Goal: Check status: Check status

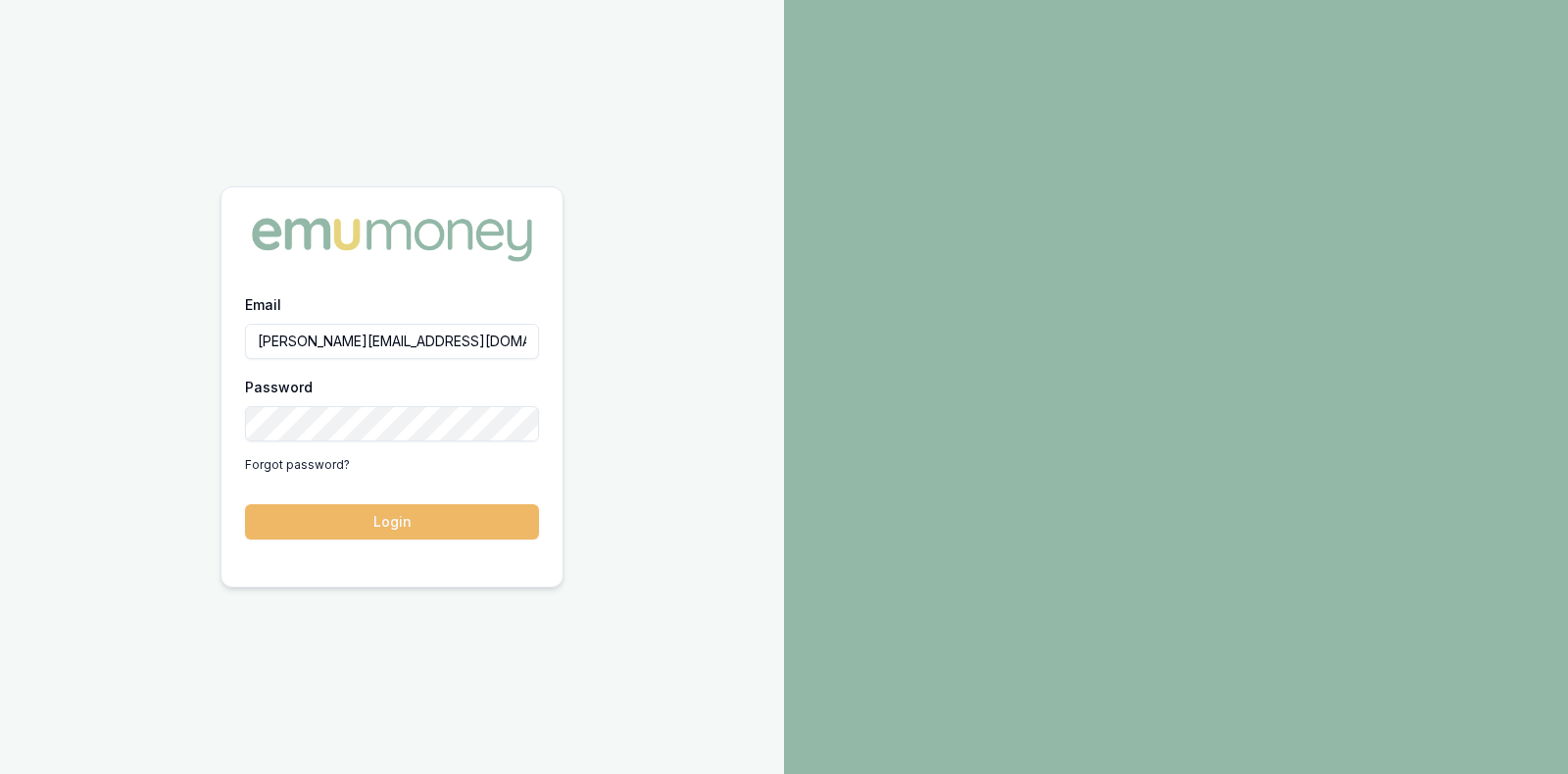
click at [420, 509] on button "Login" at bounding box center [391, 521] width 294 height 35
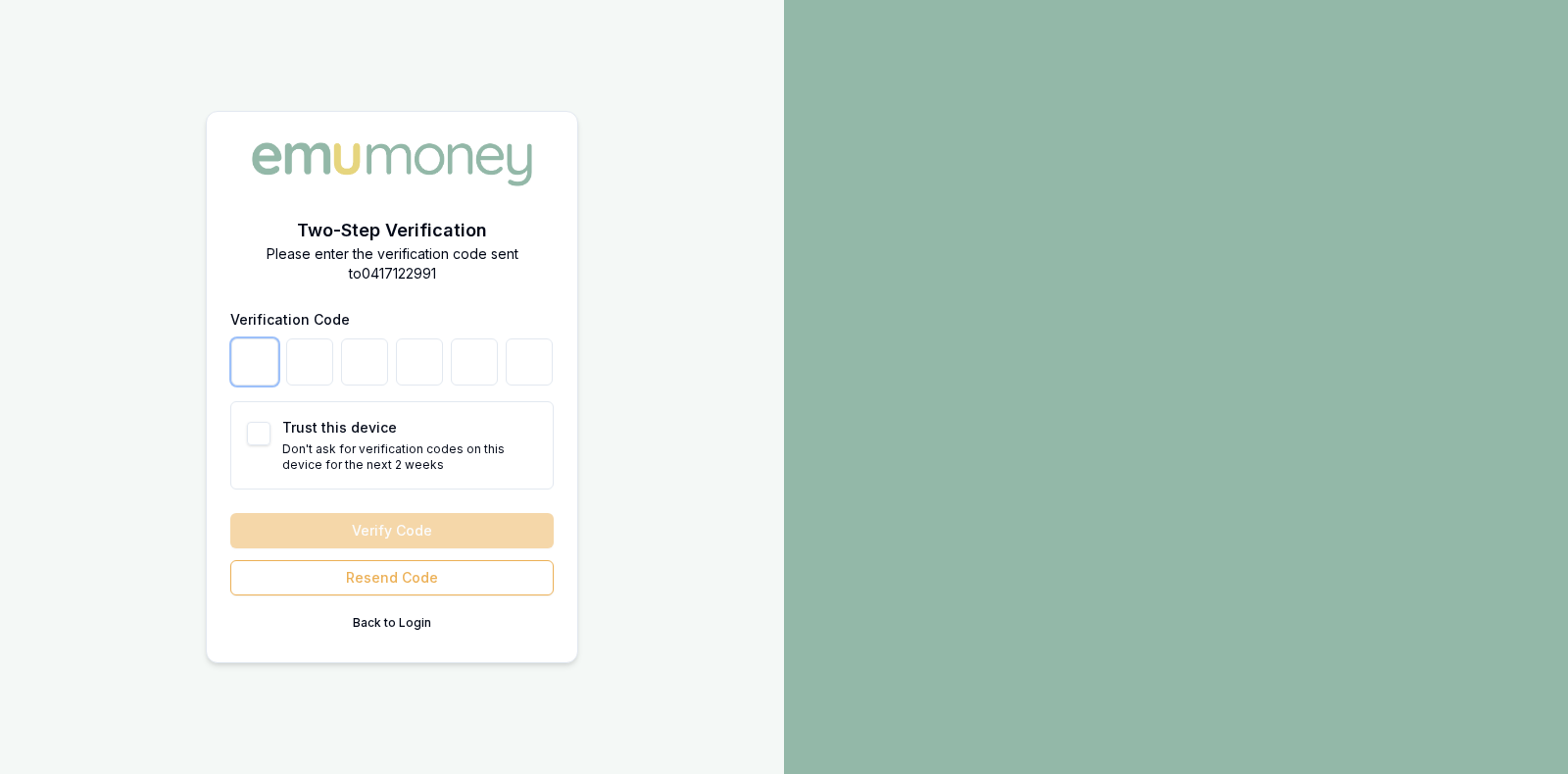
click at [260, 358] on input "number" at bounding box center [254, 362] width 47 height 47
type input "0"
type input "1"
type input "7"
type input "6"
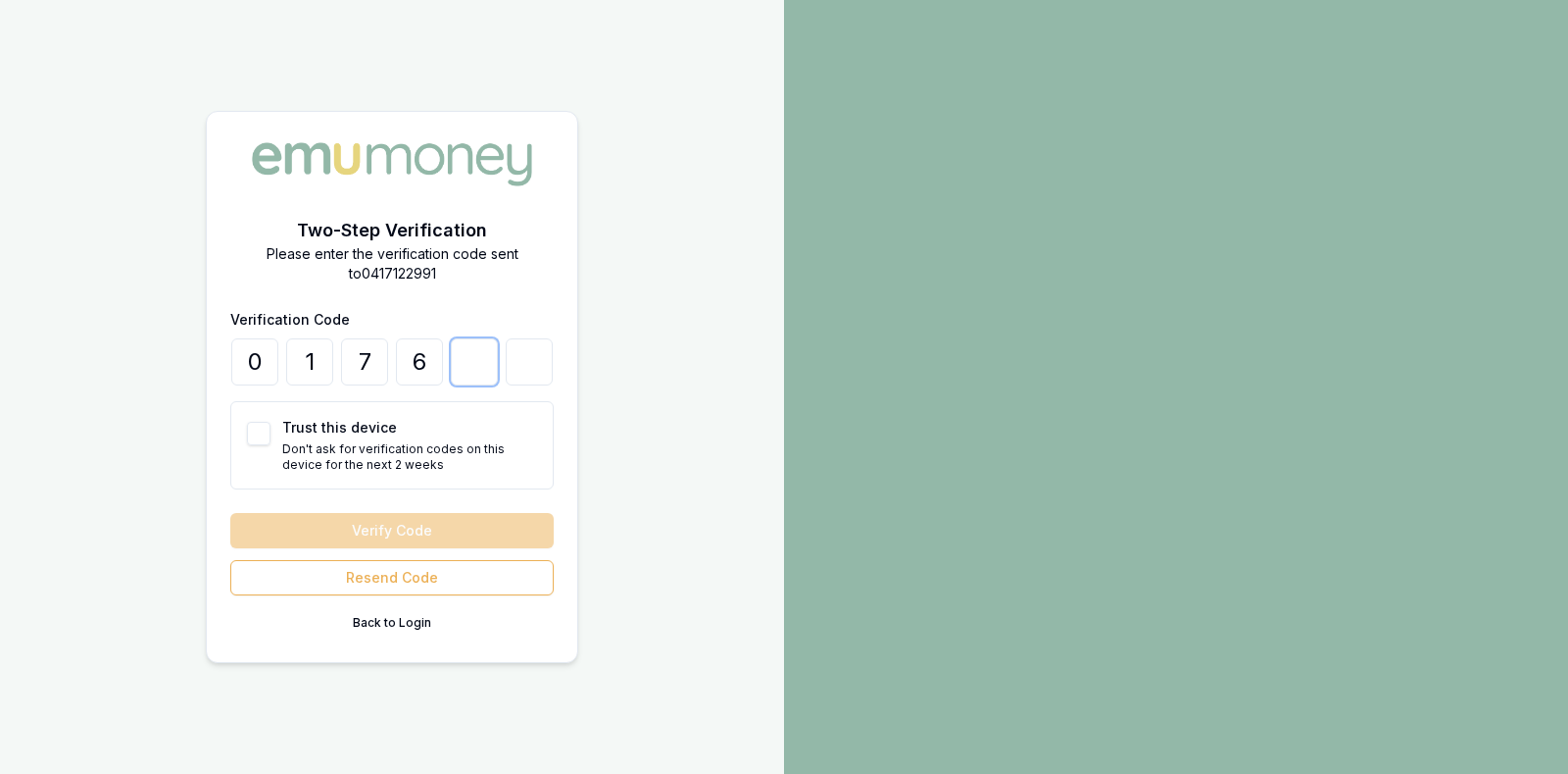
type input "9"
type input "0"
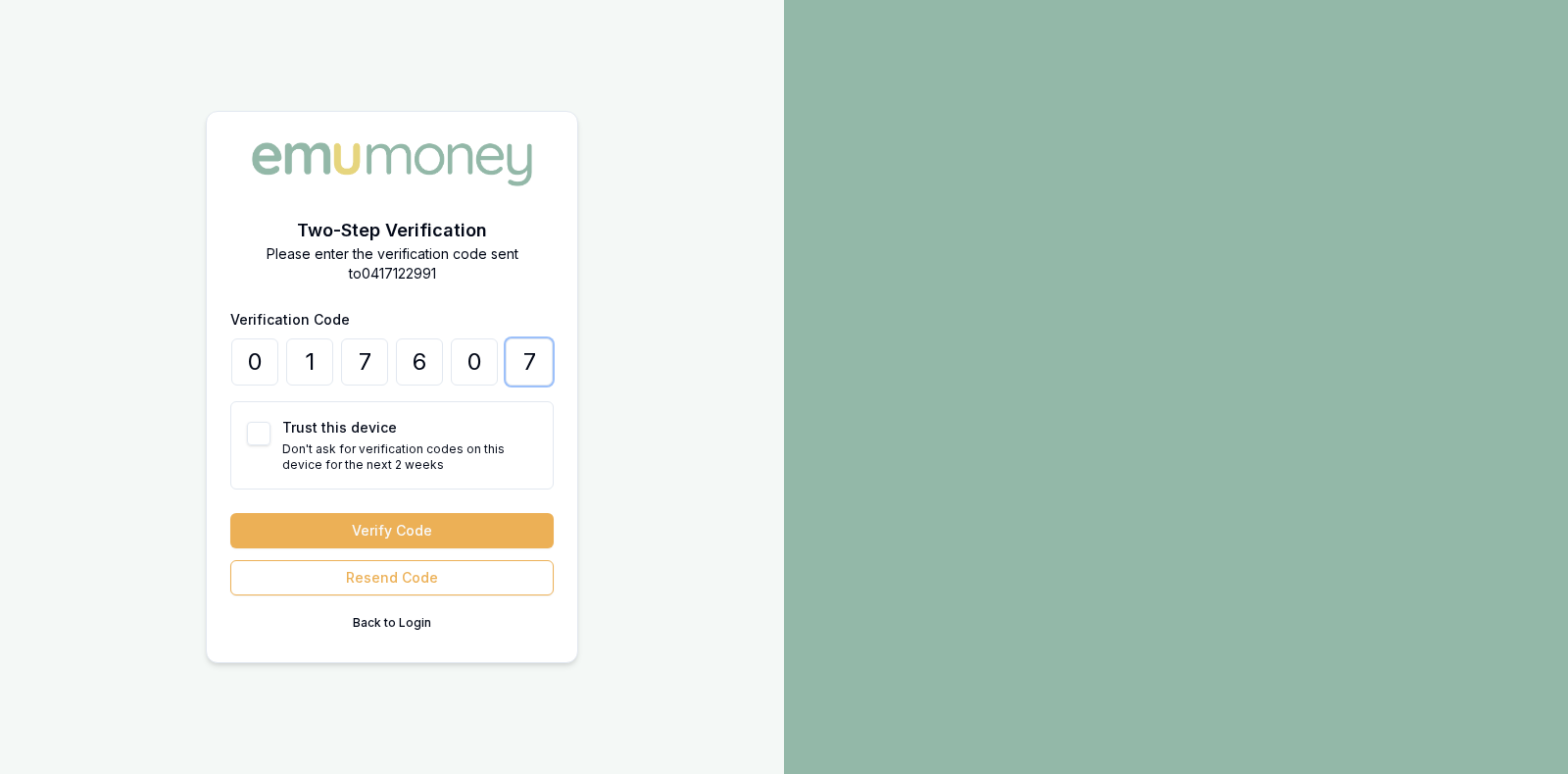
type input "7"
click at [250, 433] on button "Trust this device" at bounding box center [259, 433] width 24 height 24
checkbox input "true"
click at [361, 522] on button "Verify Code" at bounding box center [391, 530] width 324 height 35
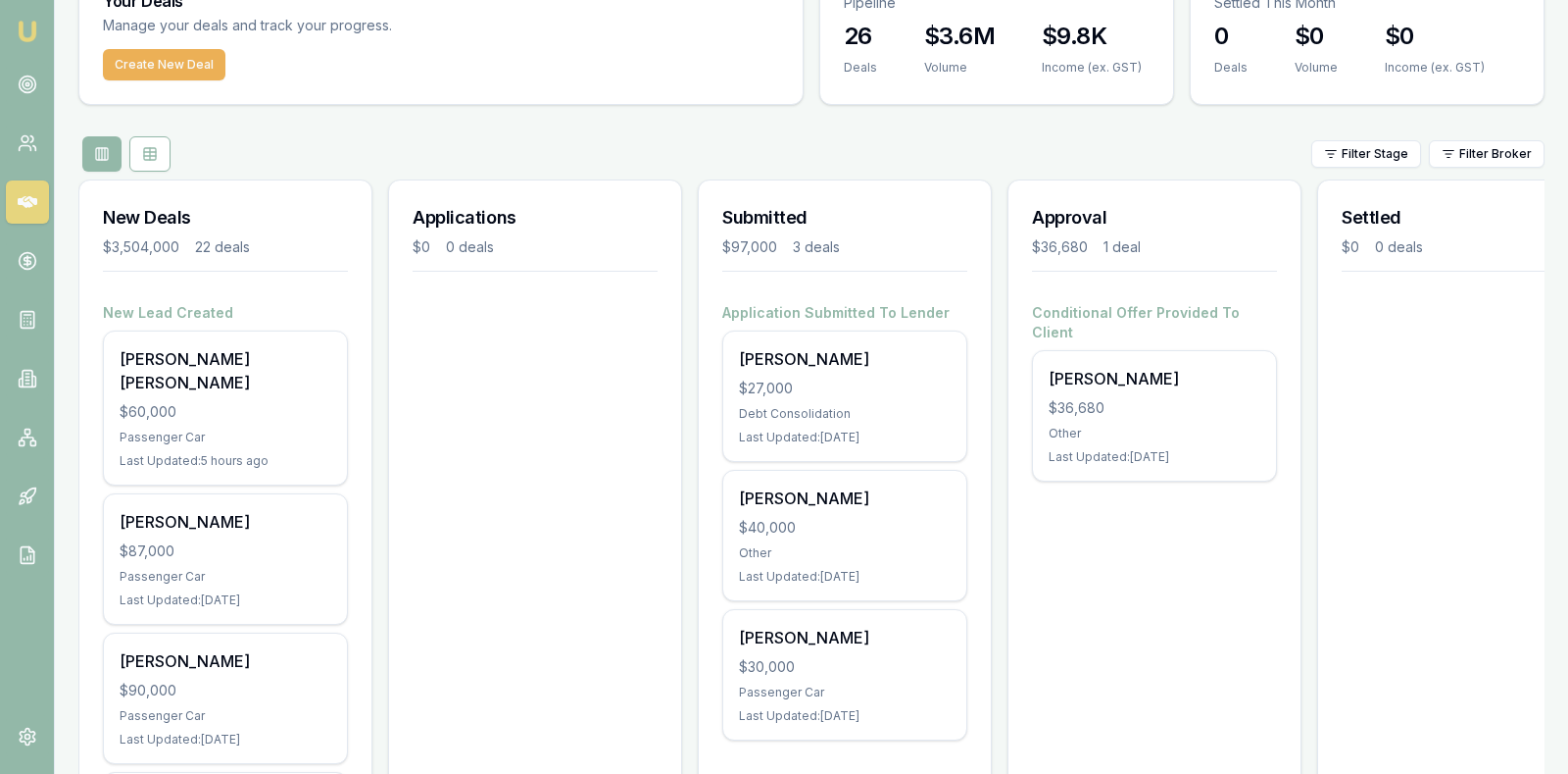
scroll to position [147, 0]
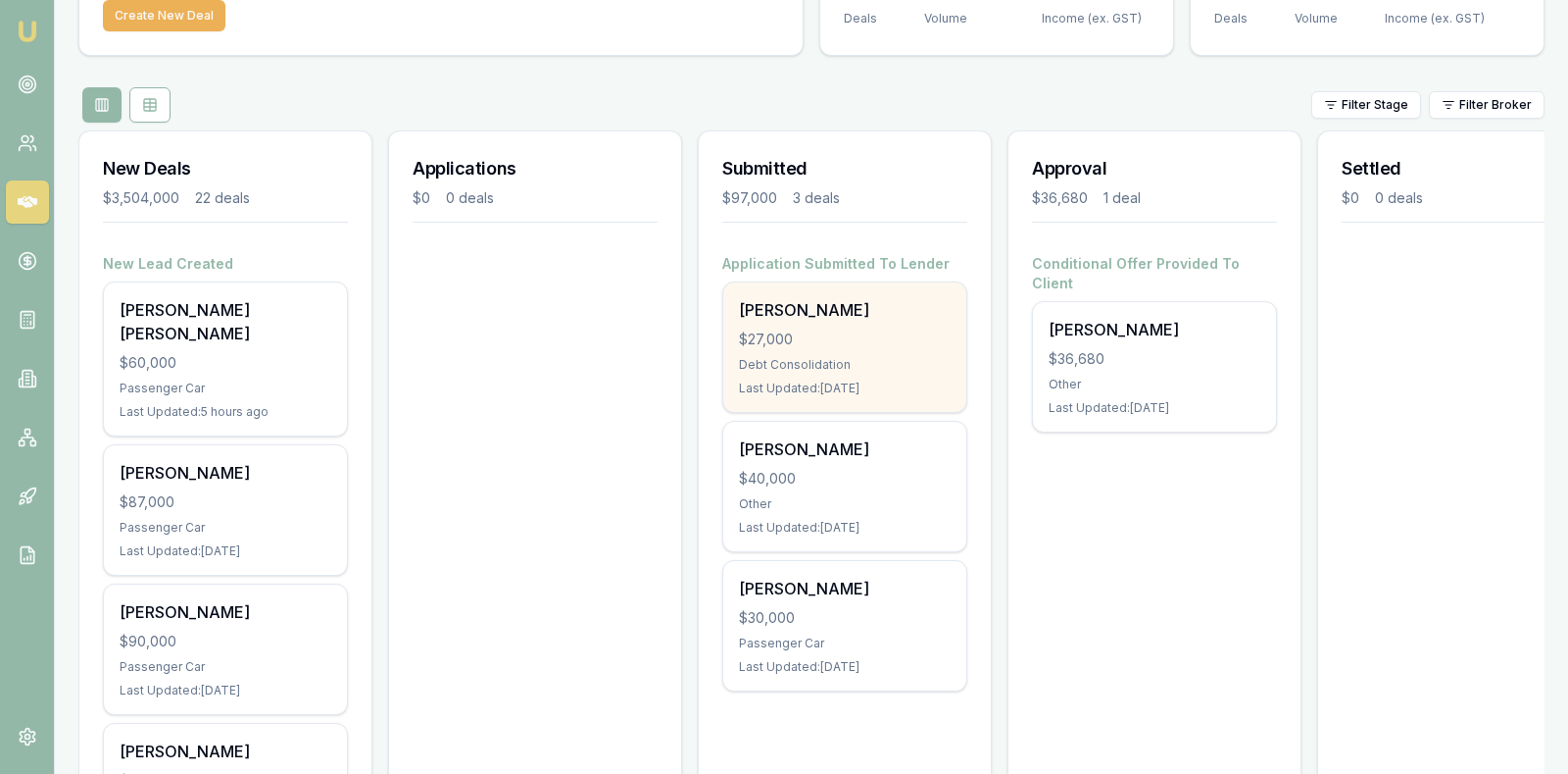
click at [781, 330] on div "$27,000" at bounding box center [844, 340] width 212 height 20
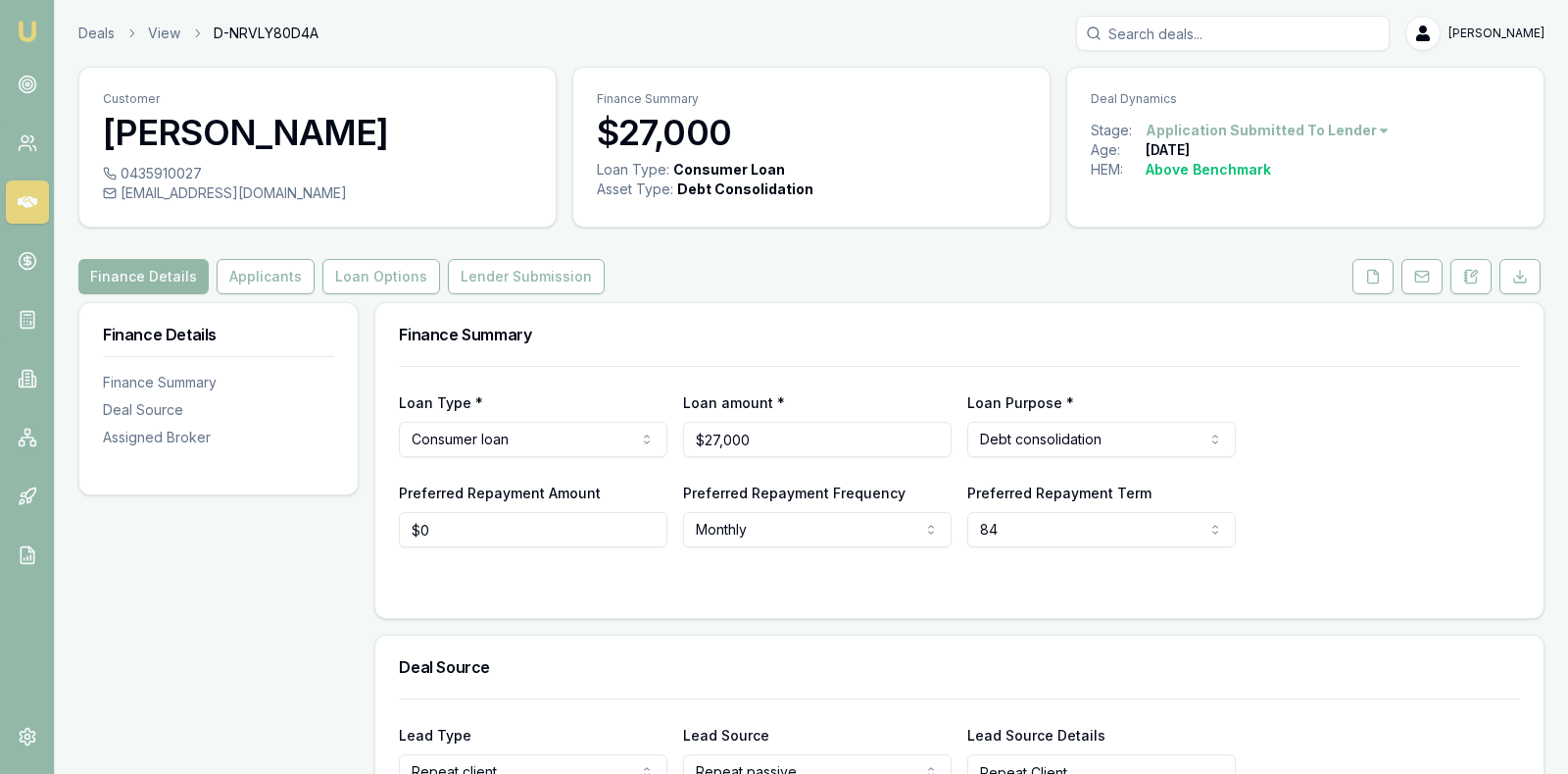
click at [1374, 429] on div "Loan Type * Consumer loan Consumer loan Consumer asset Commercial loan Commerci…" at bounding box center [960, 423] width 1121 height 67
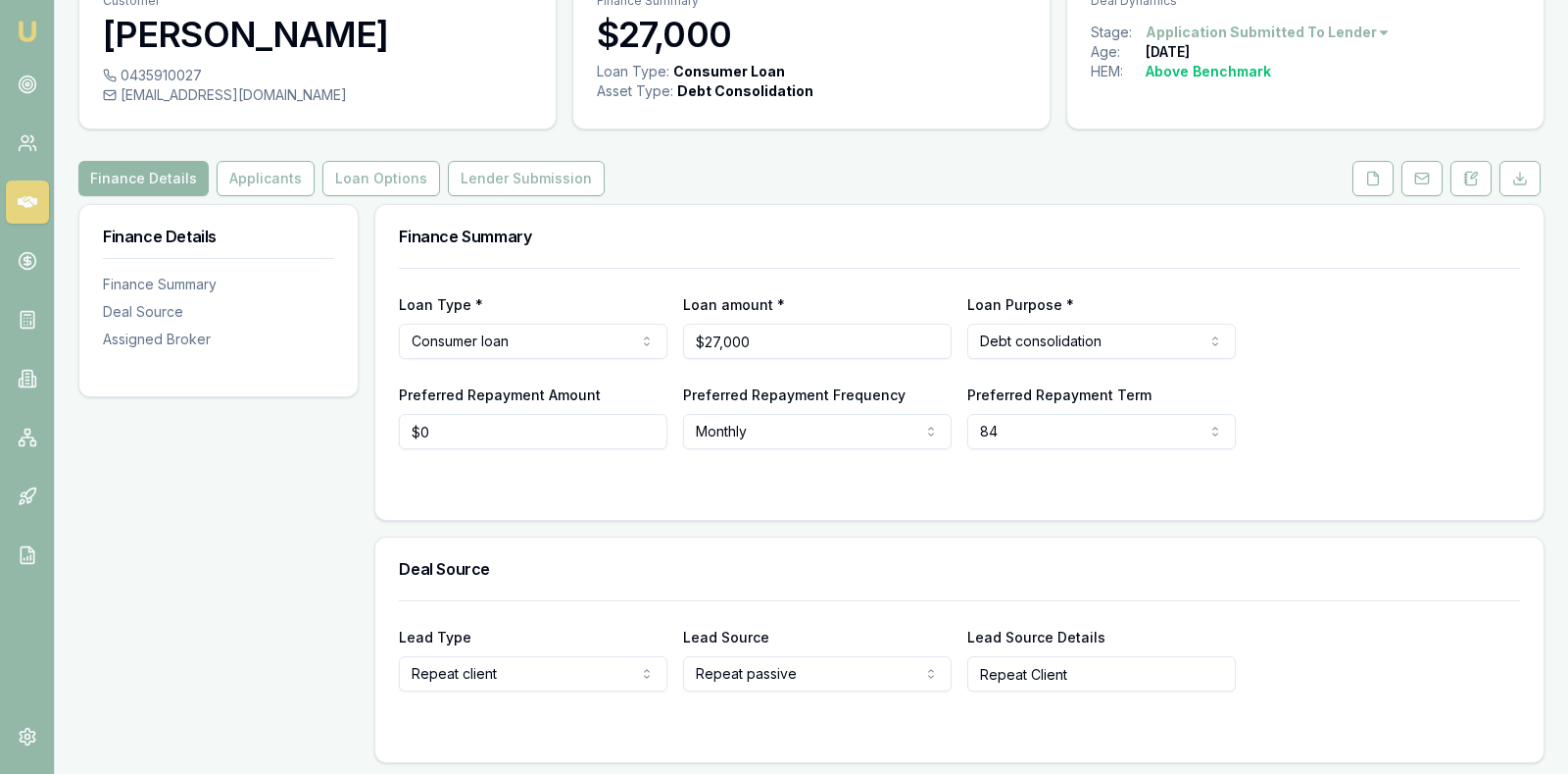
scroll to position [147, 0]
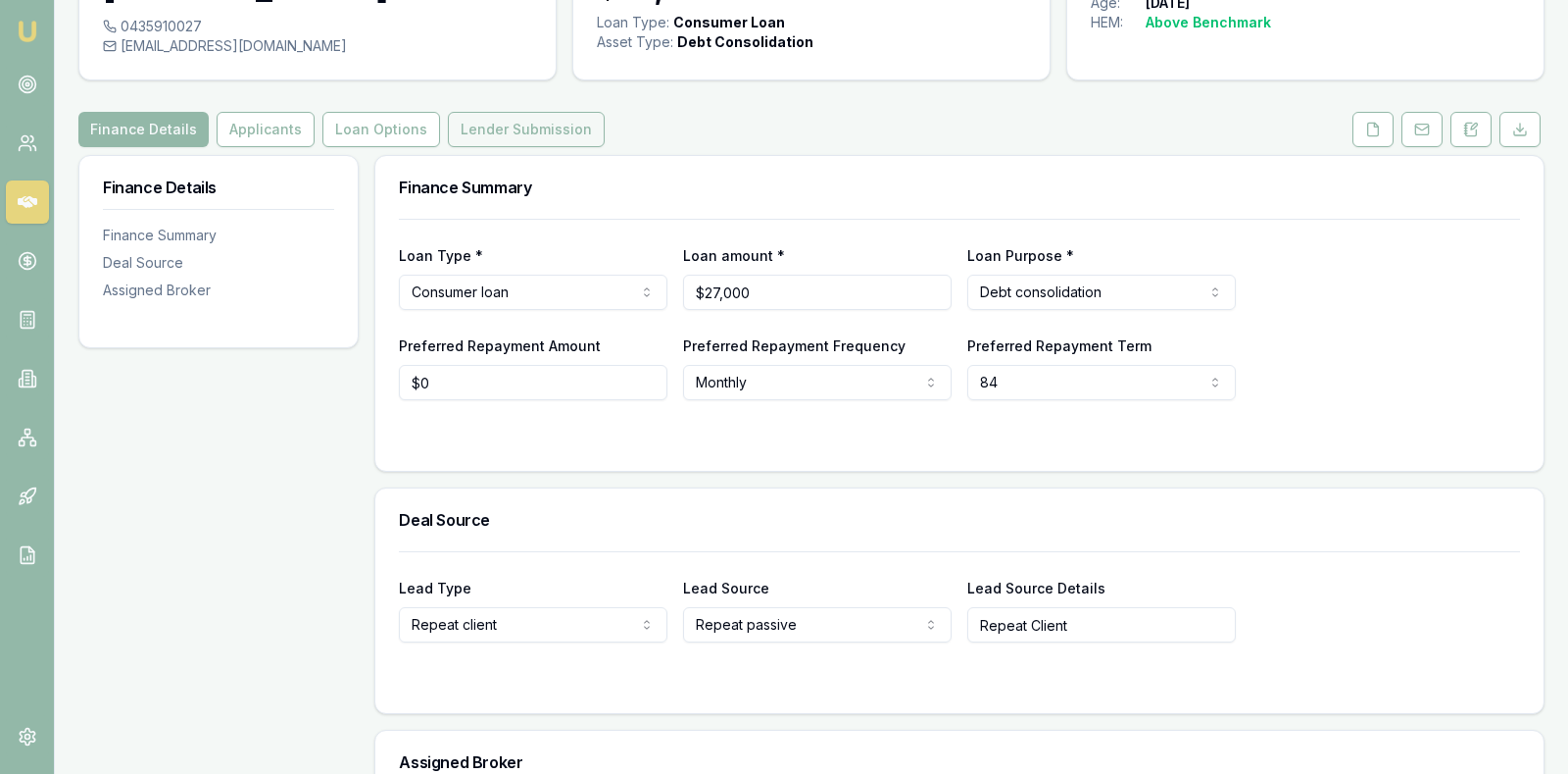
click at [455, 120] on button "Lender Submission" at bounding box center [526, 129] width 156 height 35
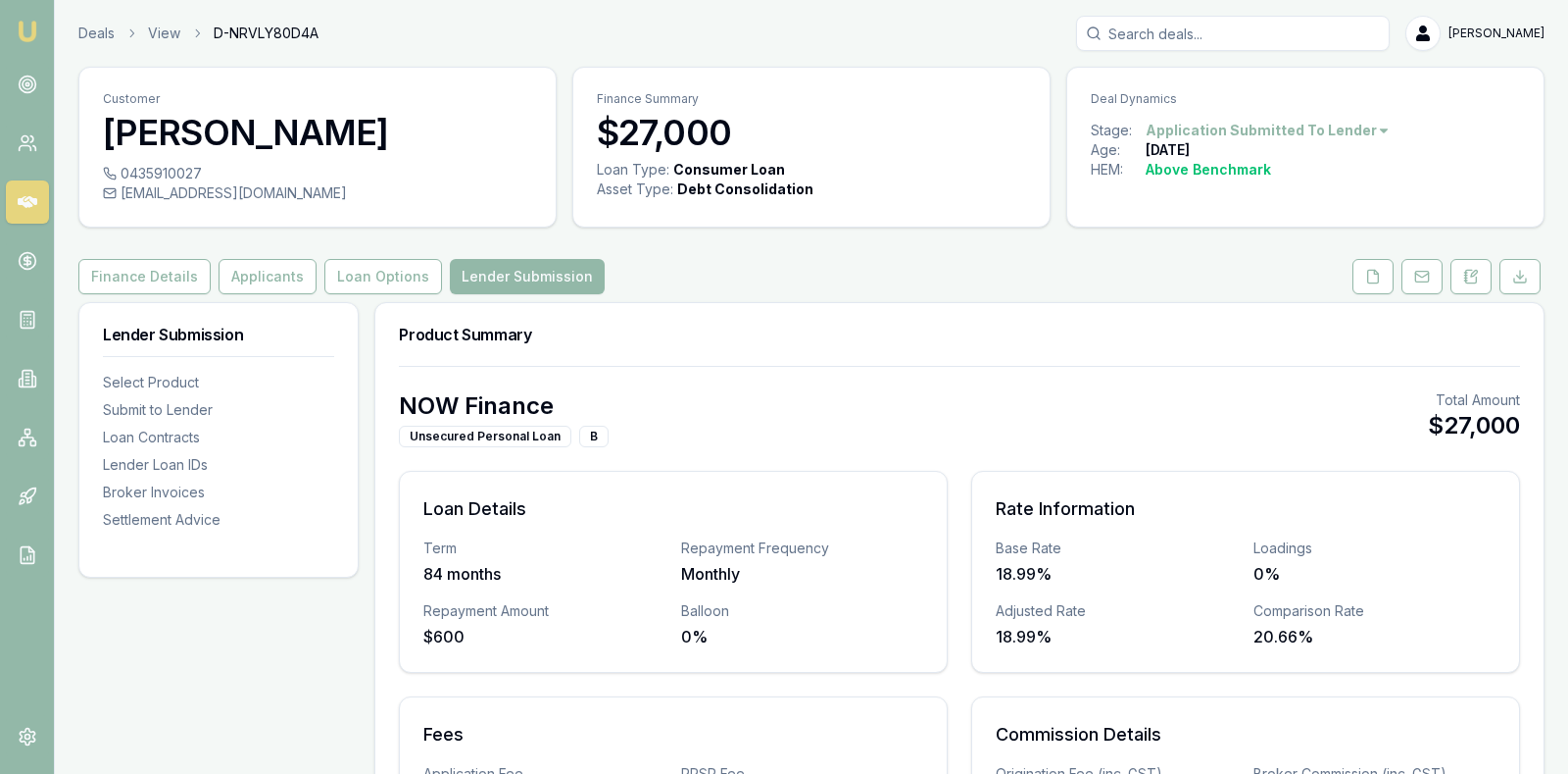
click at [1268, 446] on div "NOW Finance Unsecured Personal Loan B Total Amount $27,000 Loan Details Term 84…" at bounding box center [960, 675] width 1121 height 571
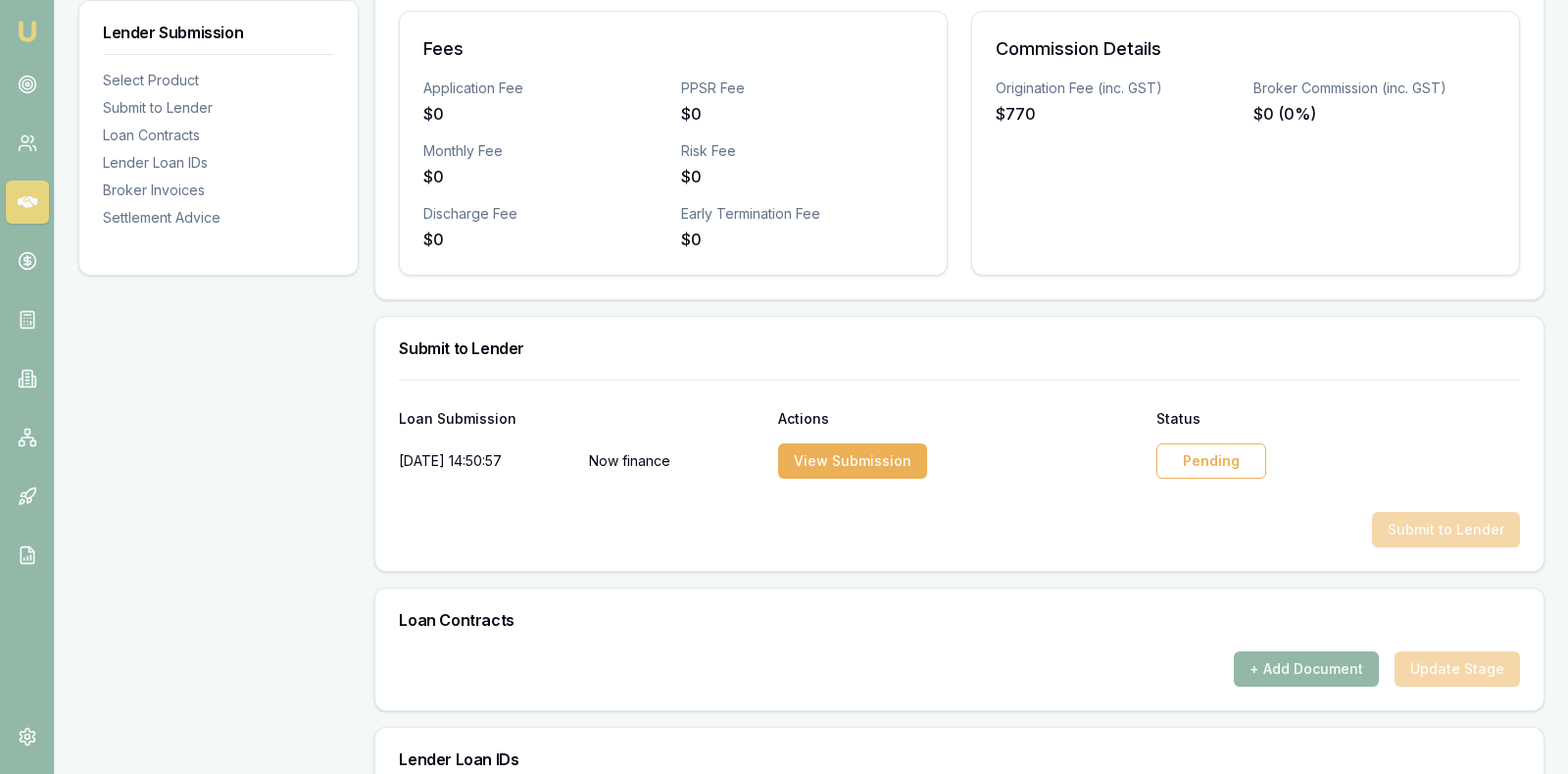
scroll to position [686, 0]
click at [1224, 452] on div "Pending" at bounding box center [1211, 459] width 110 height 35
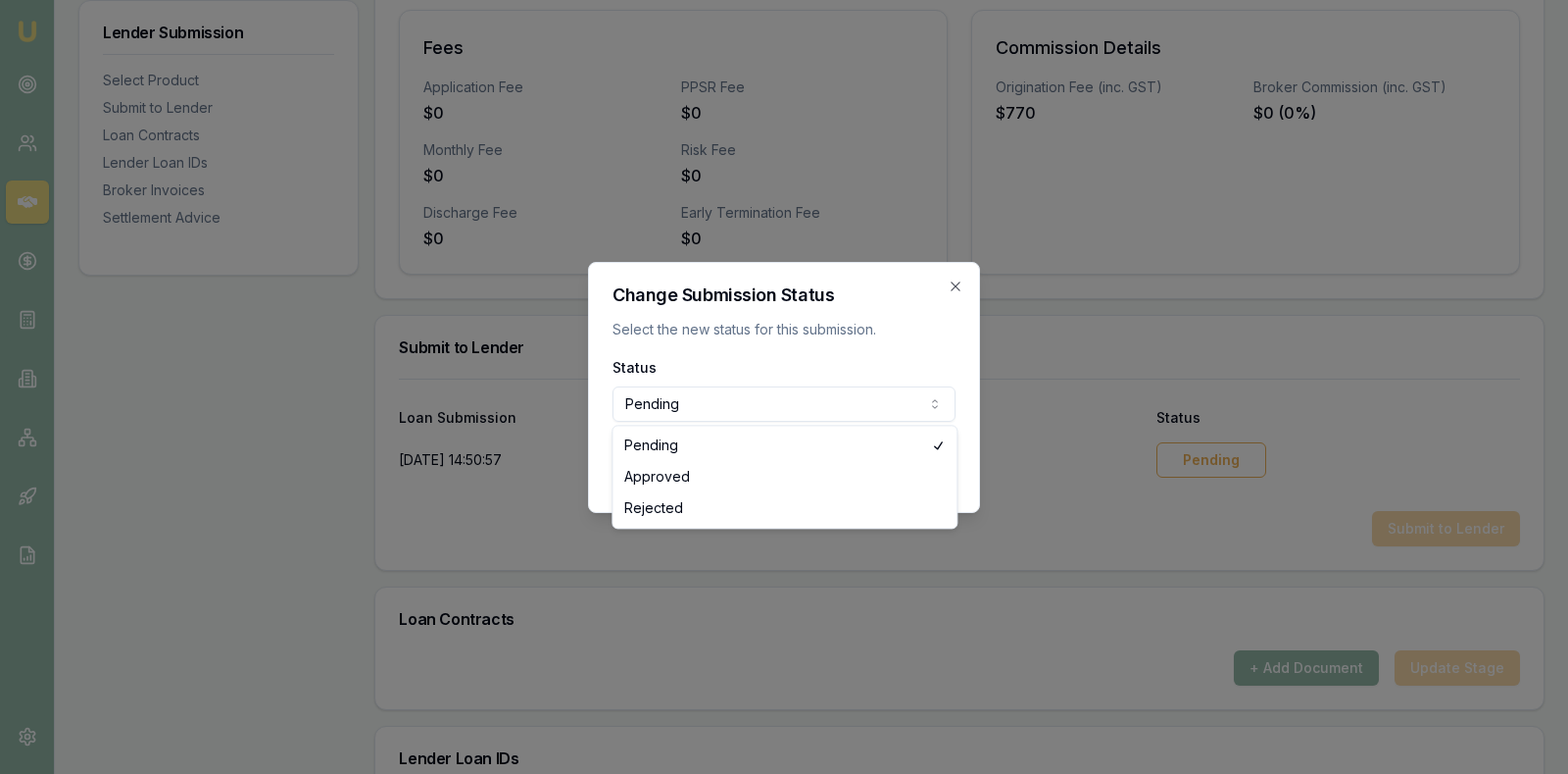
select select "APPROVED"
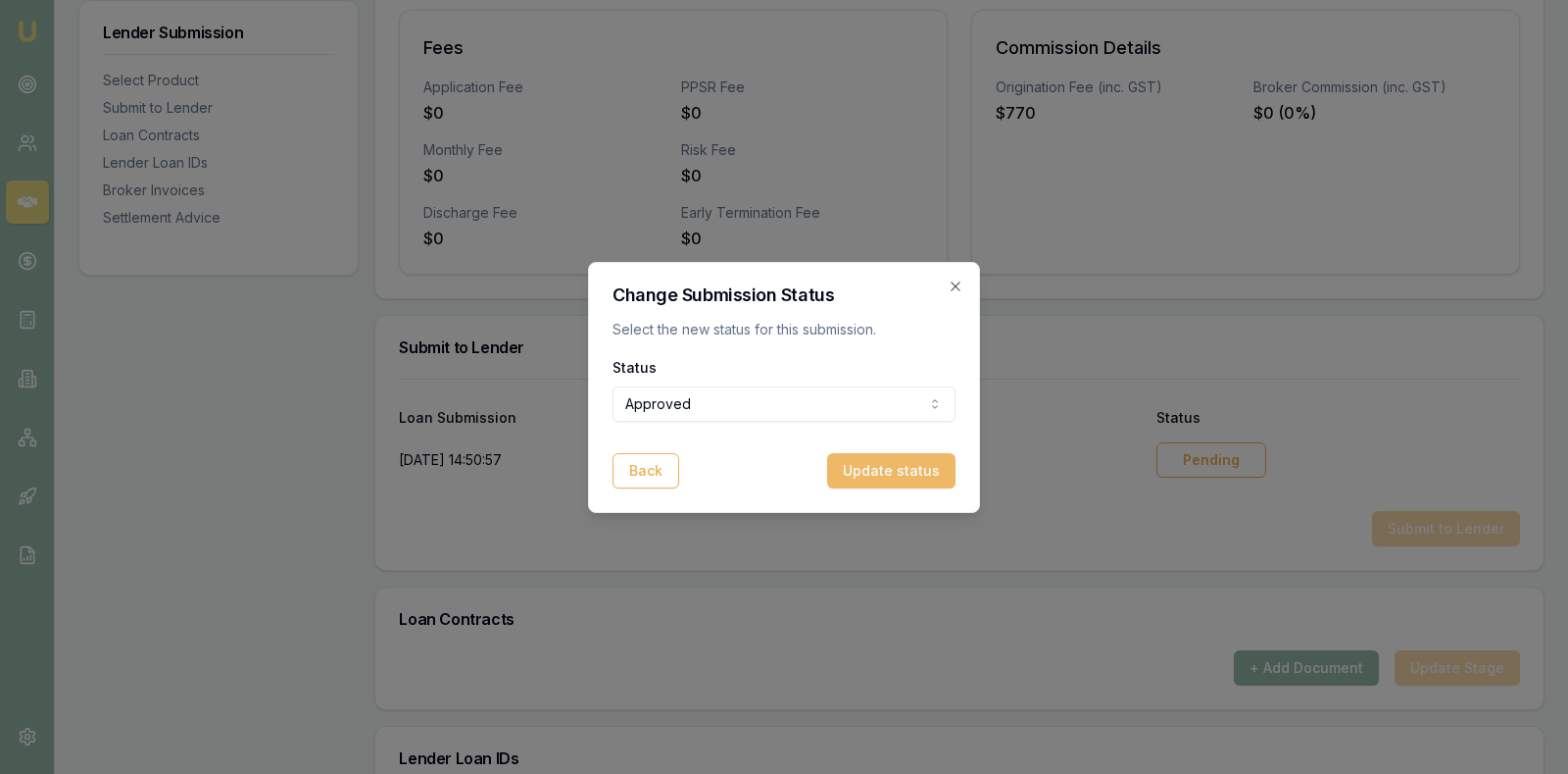
click at [871, 461] on button "Update status" at bounding box center [891, 470] width 128 height 35
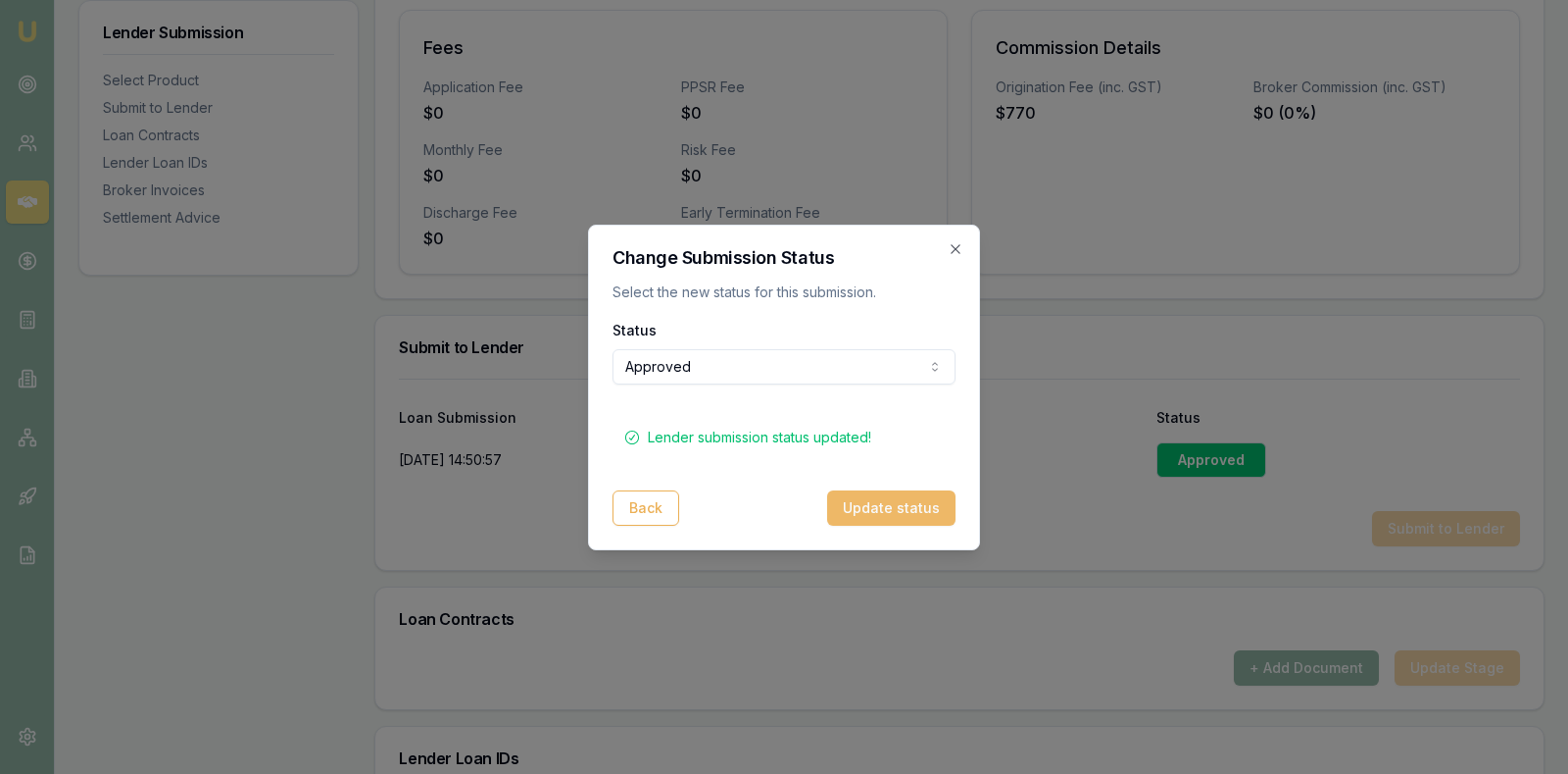
click at [880, 501] on button "Update status" at bounding box center [891, 507] width 128 height 35
click at [960, 248] on icon "button" at bounding box center [956, 249] width 16 height 16
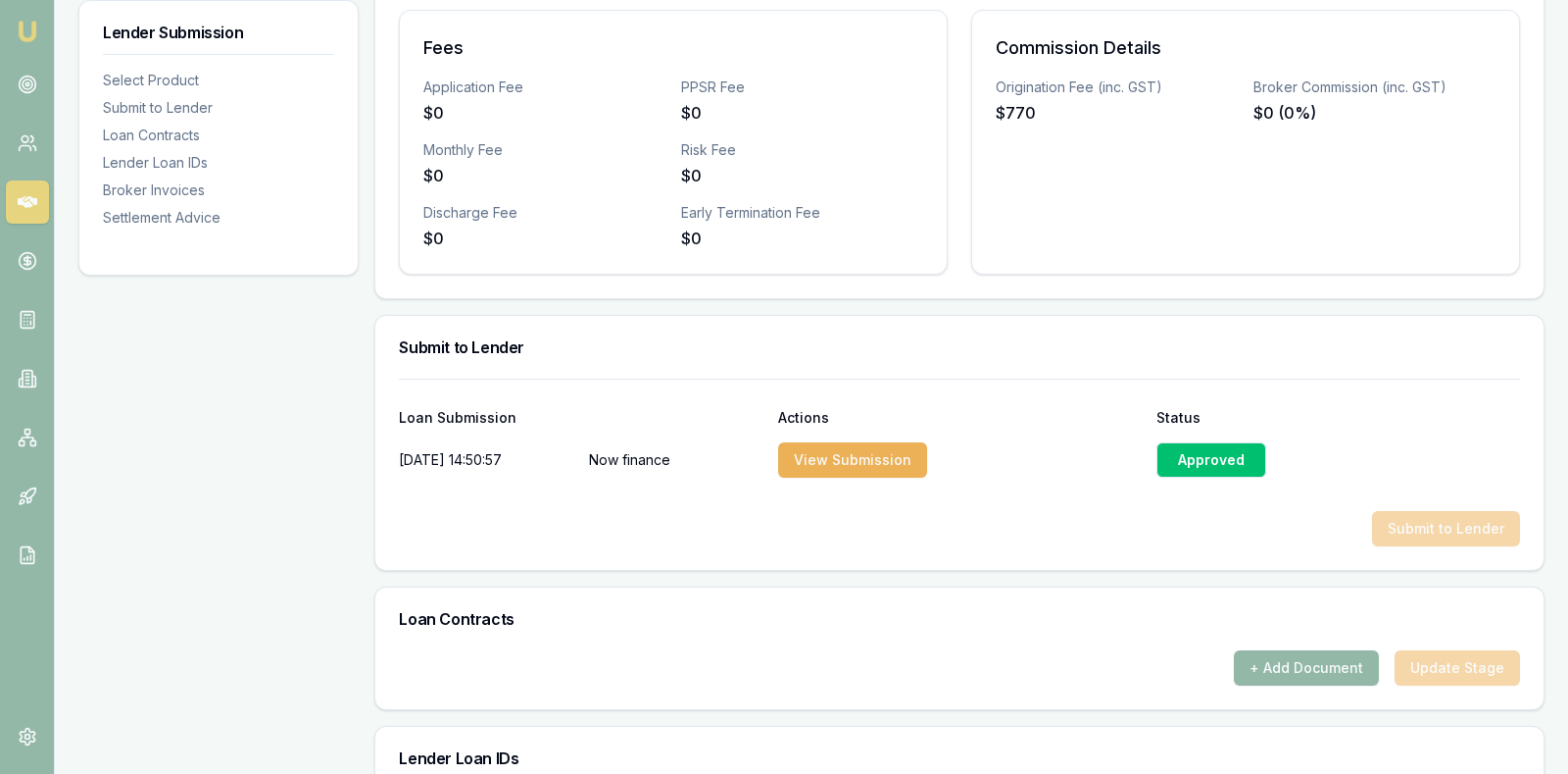
click at [26, 199] on icon at bounding box center [28, 202] width 20 height 12
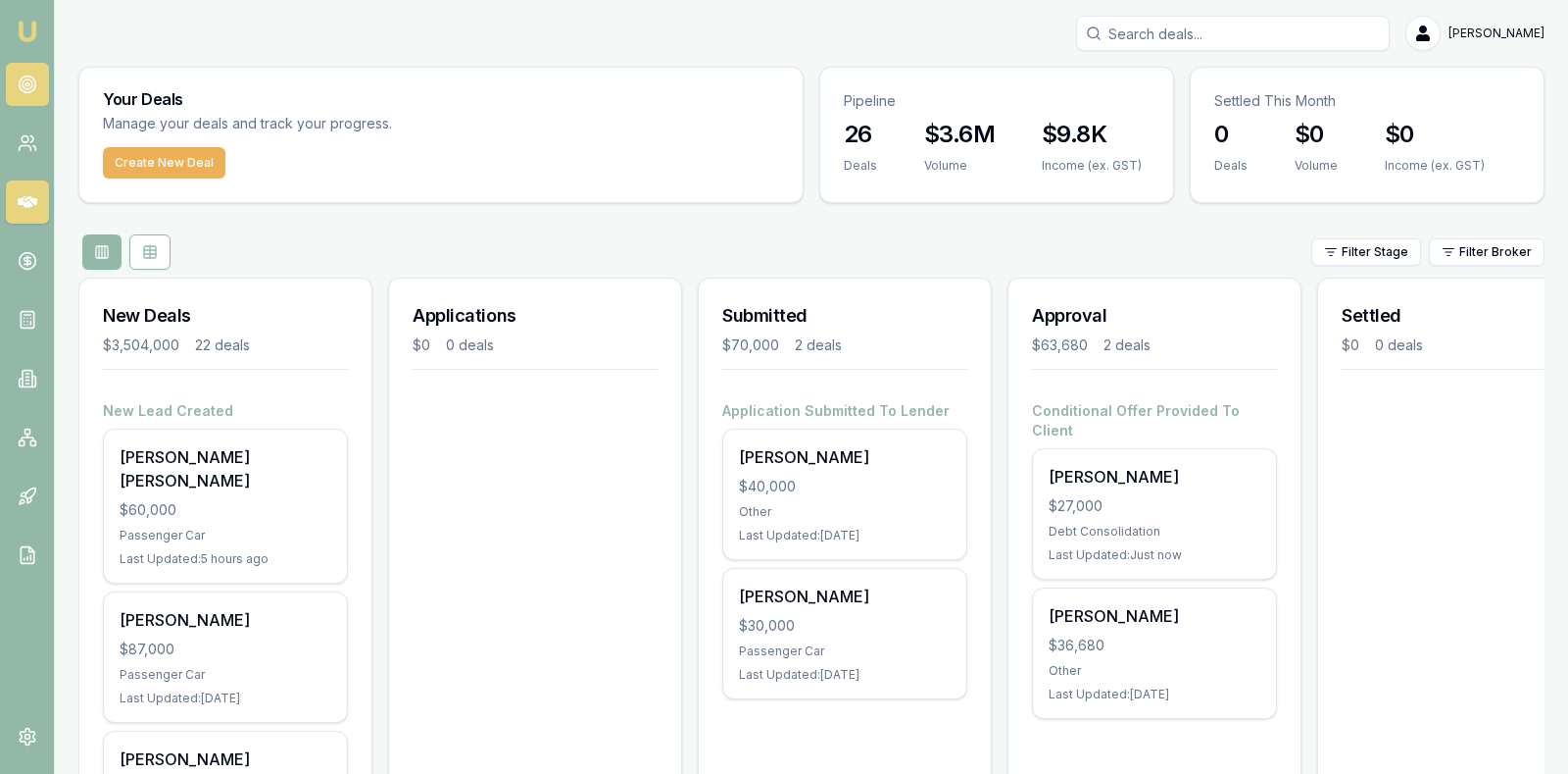
click at [38, 81] on link at bounding box center [27, 84] width 43 height 43
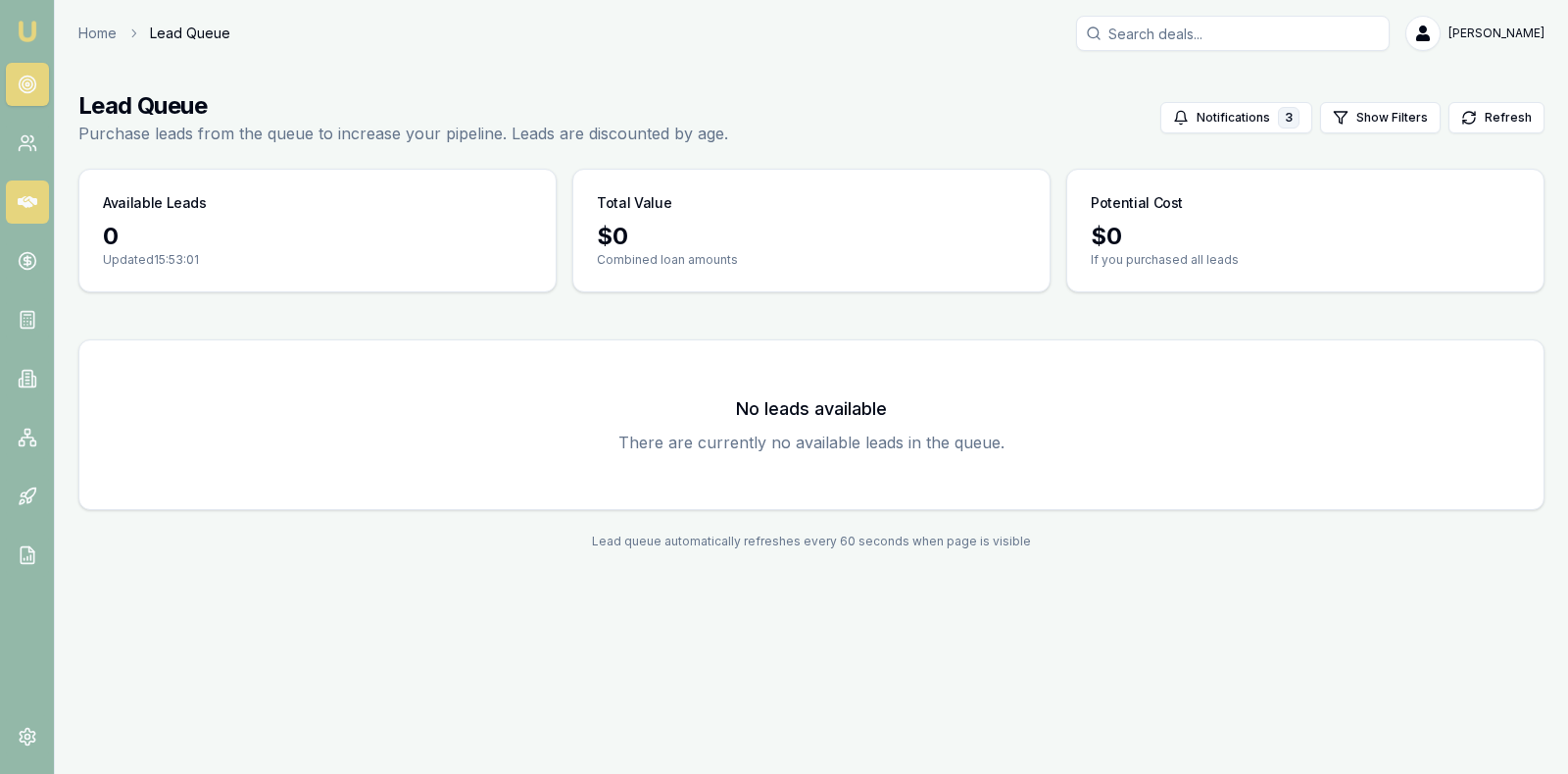
click at [22, 199] on icon at bounding box center [28, 202] width 20 height 12
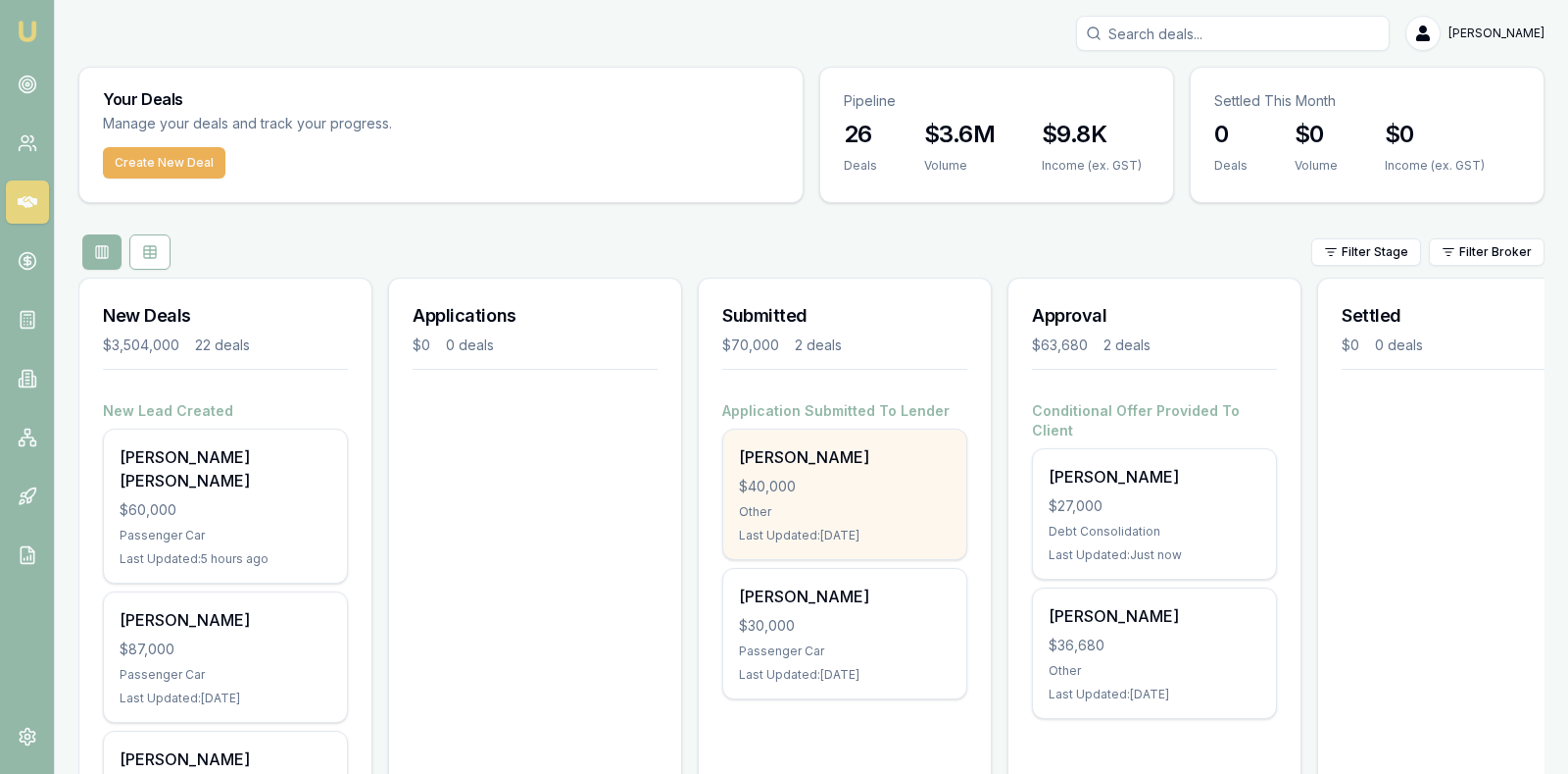
click at [823, 481] on div "$40,000" at bounding box center [844, 486] width 212 height 20
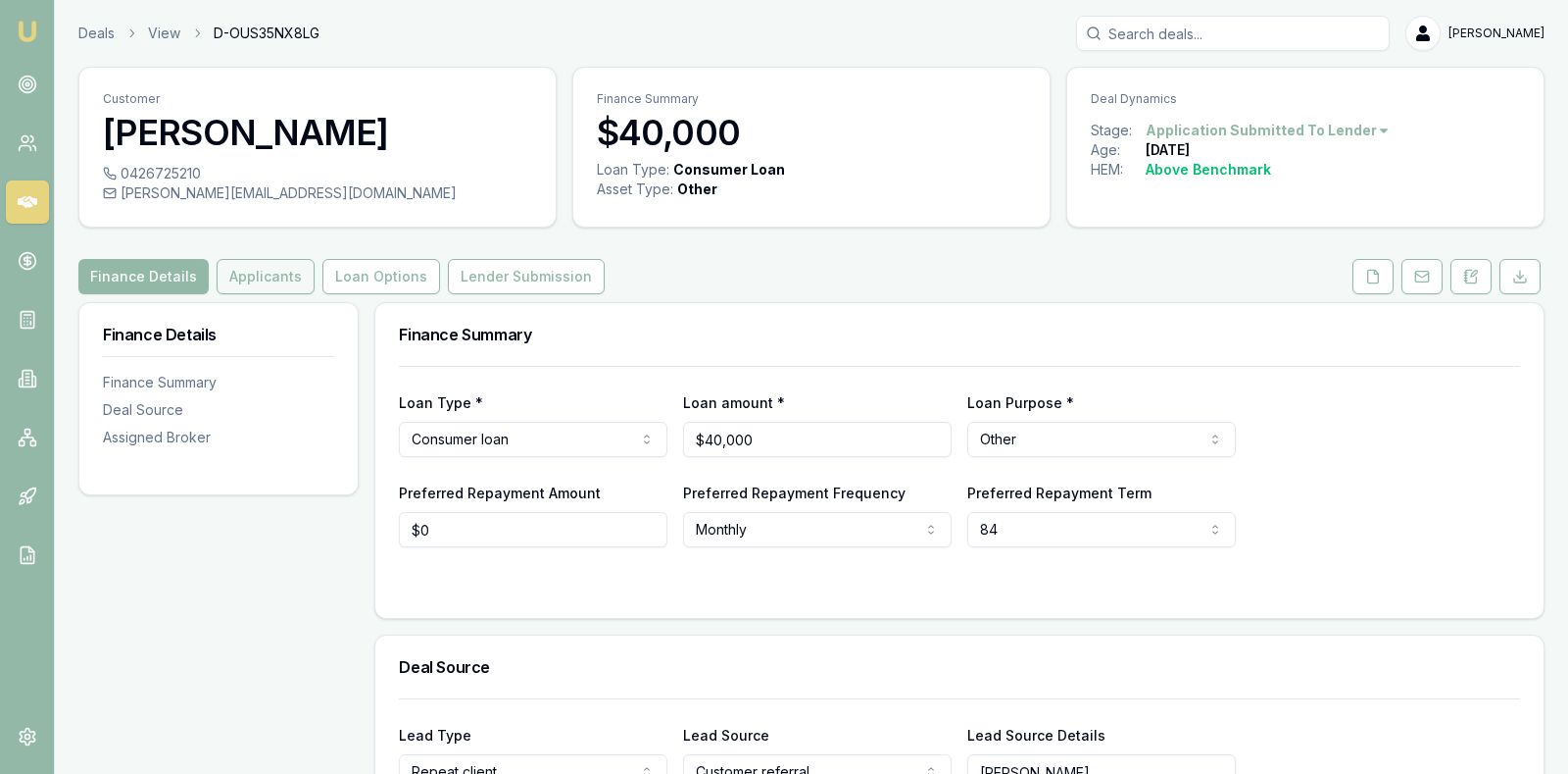
click at [264, 268] on button "Applicants" at bounding box center [266, 276] width 98 height 35
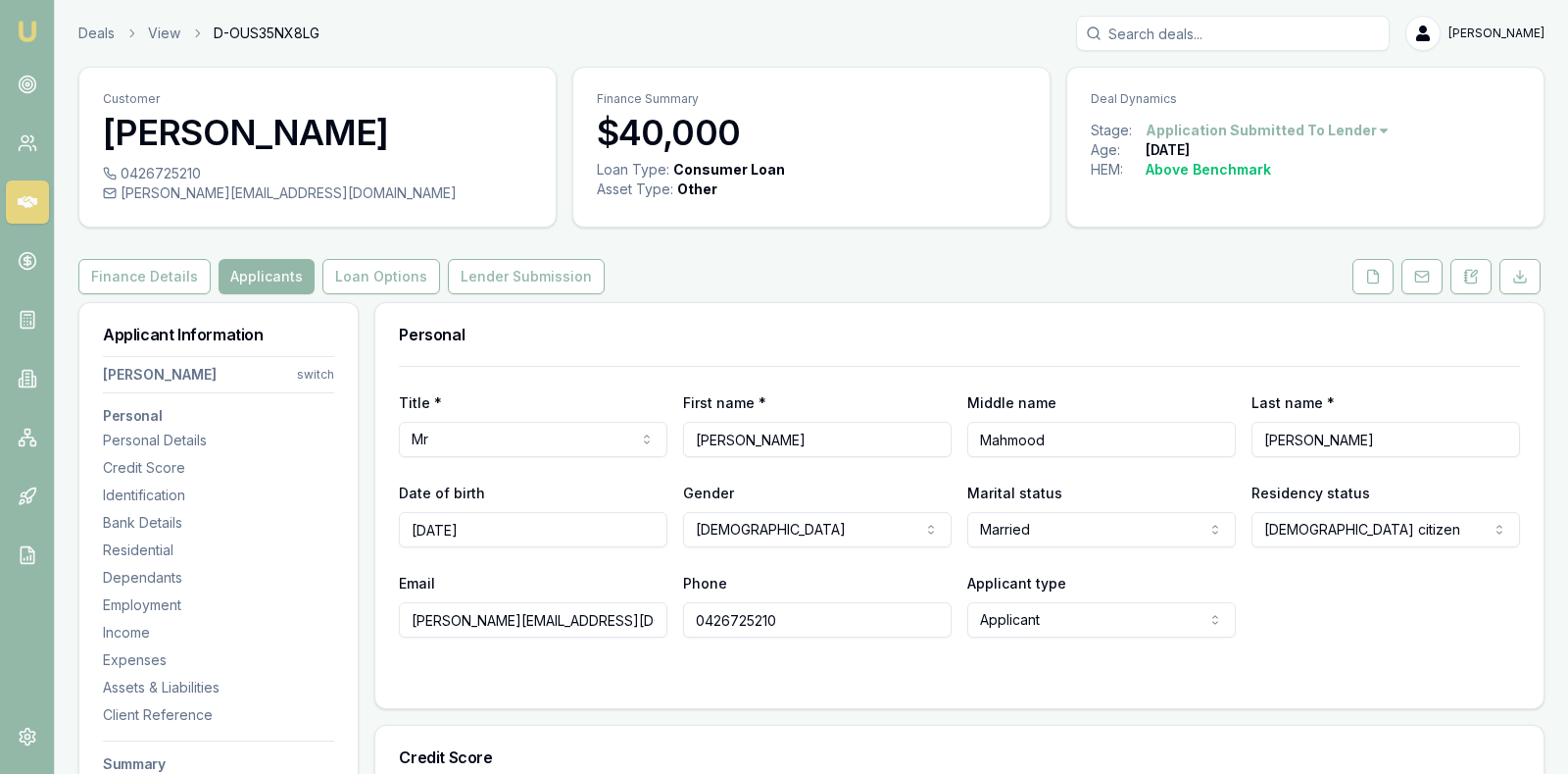
click at [1322, 628] on div "Email siddique.mm19@gmail.com Phone 0426725210 Applicant type Applicant Applica…" at bounding box center [960, 604] width 1121 height 67
click at [465, 270] on button "Lender Submission" at bounding box center [526, 276] width 156 height 35
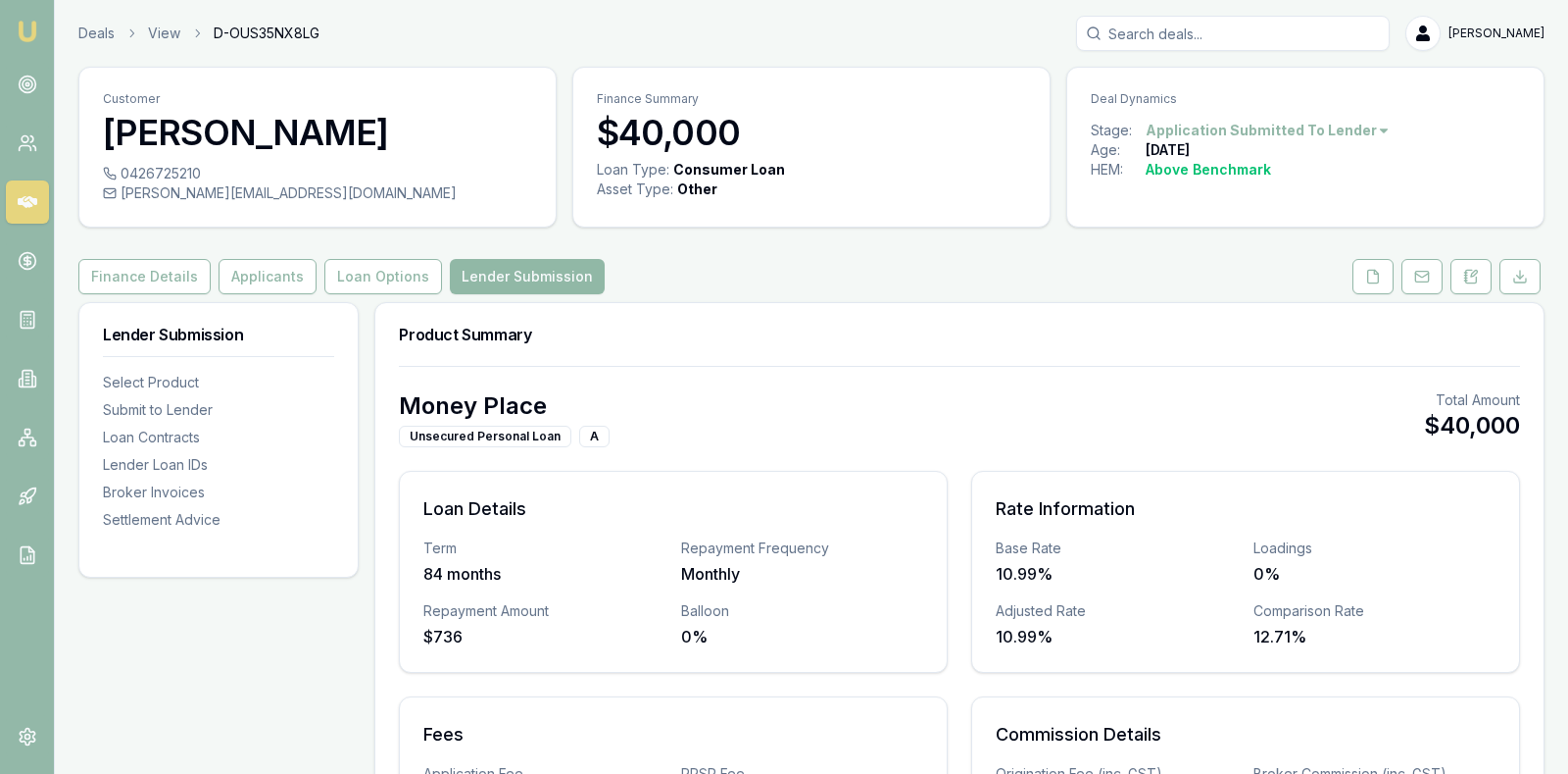
click at [473, 268] on button "Lender Submission" at bounding box center [528, 276] width 155 height 35
click at [747, 268] on div "Finance Details Applicants Loan Options Lender Submission" at bounding box center [811, 276] width 1465 height 35
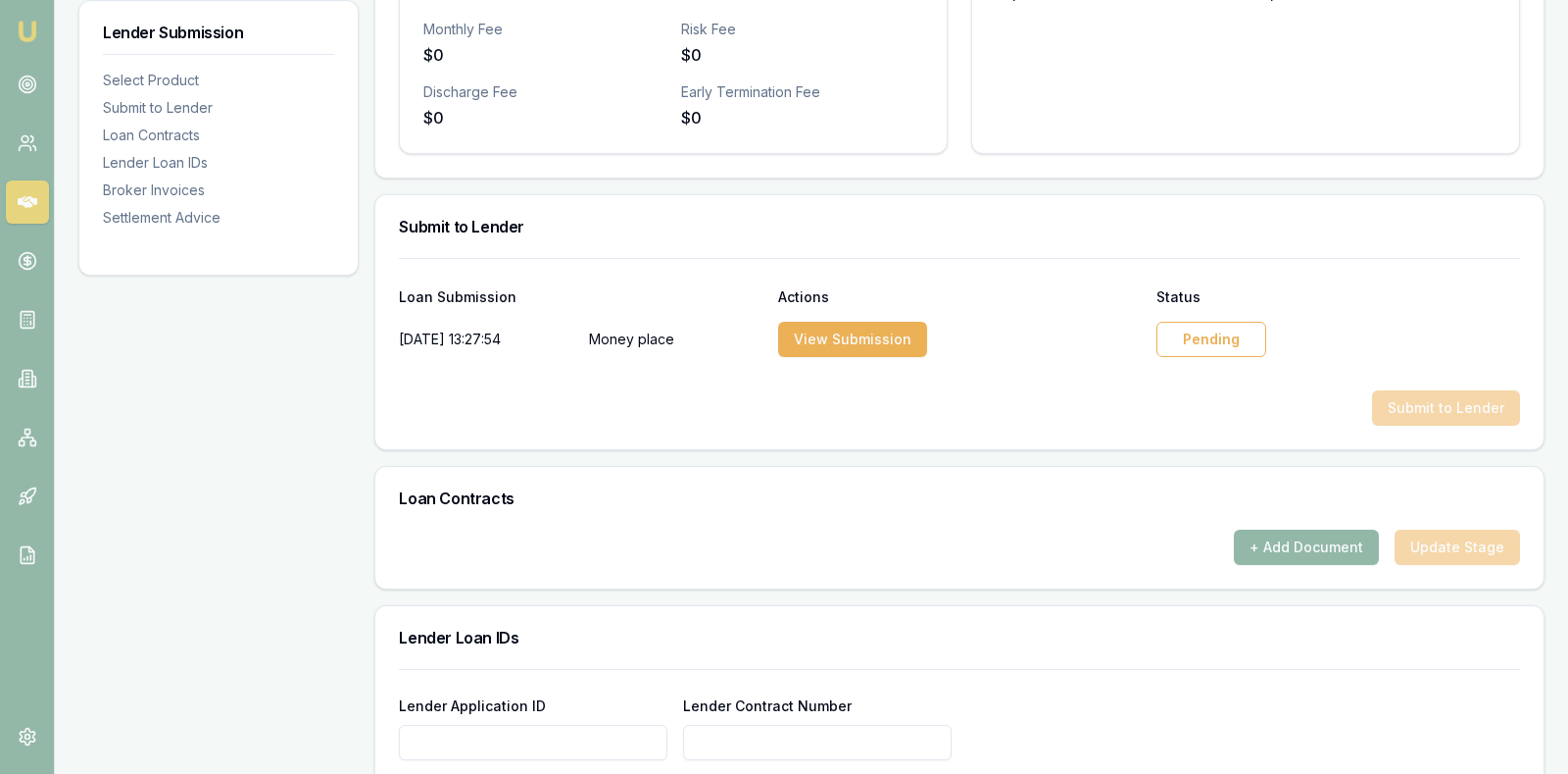
scroll to position [834, 0]
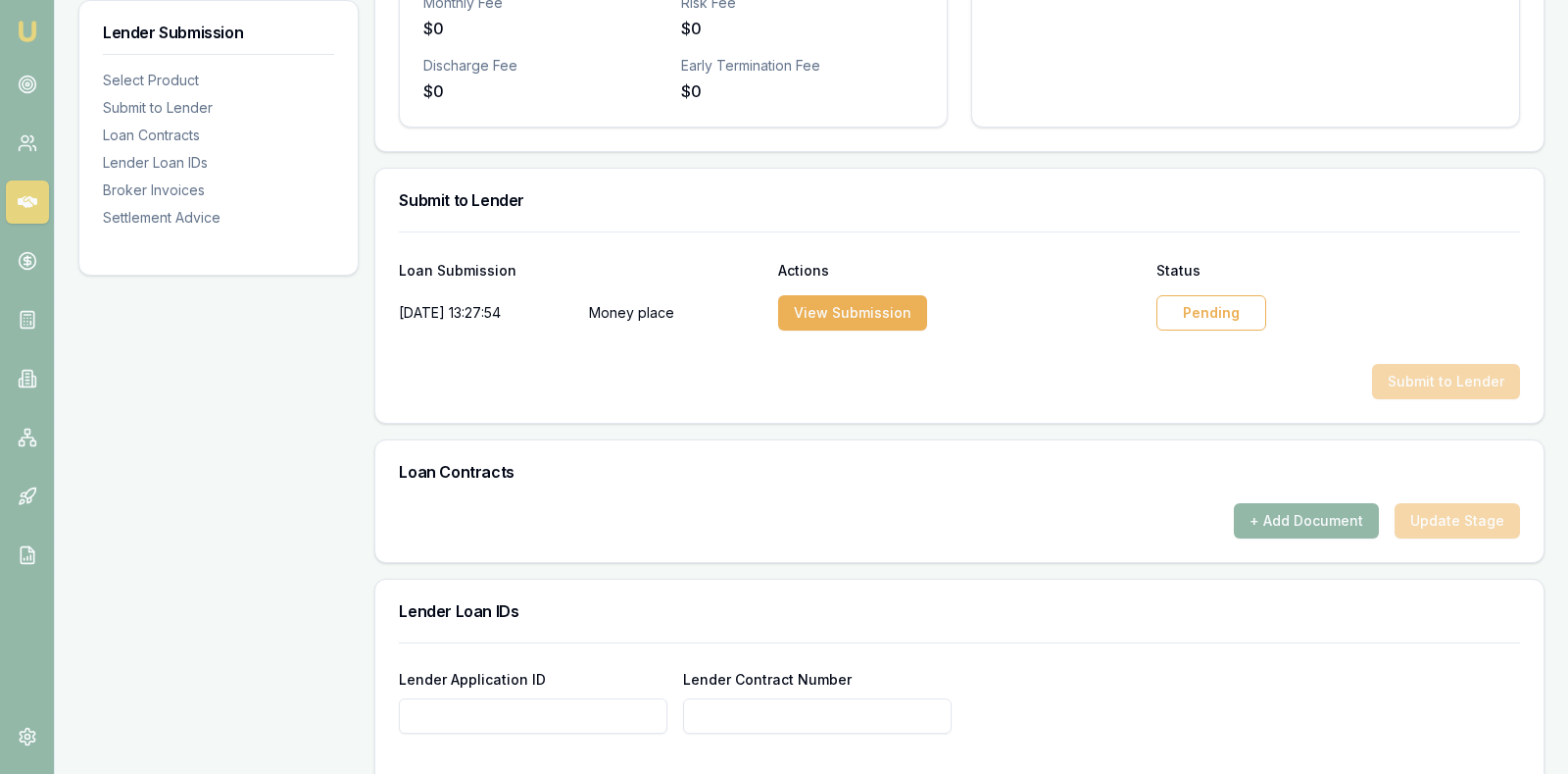
click at [1194, 299] on div "Pending" at bounding box center [1211, 312] width 110 height 35
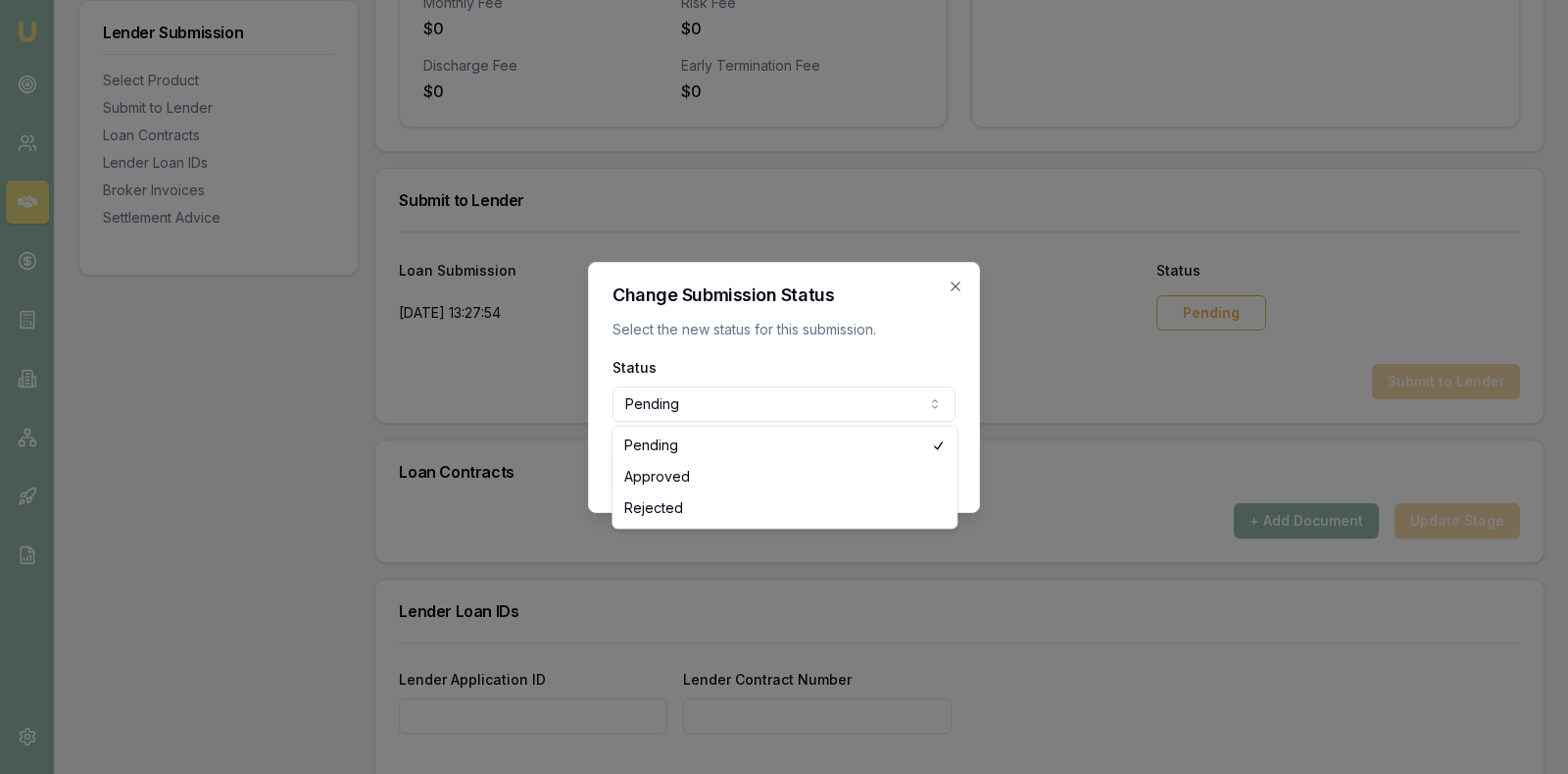
select select "APPROVED"
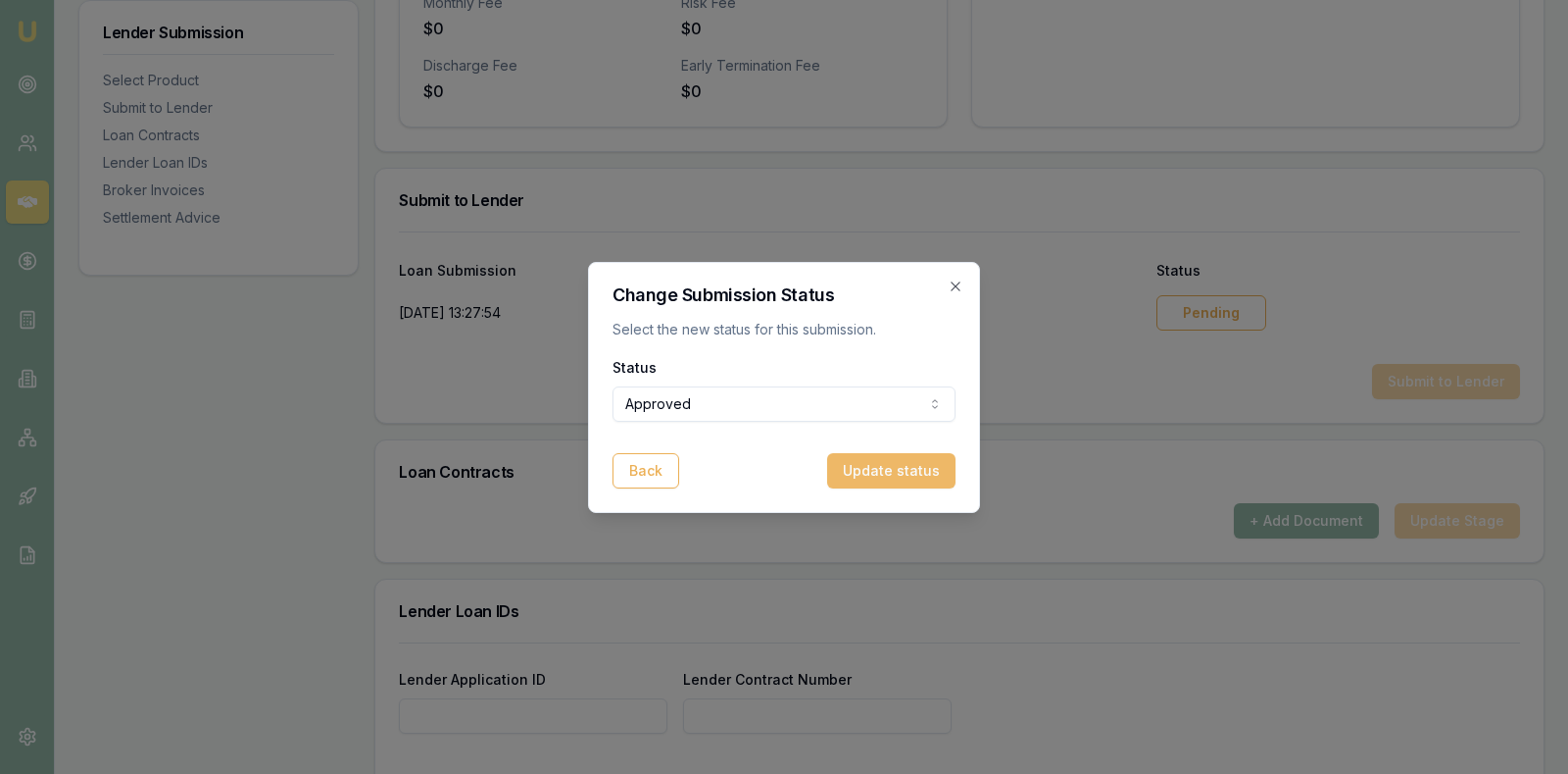
click at [902, 466] on button "Update status" at bounding box center [891, 470] width 128 height 35
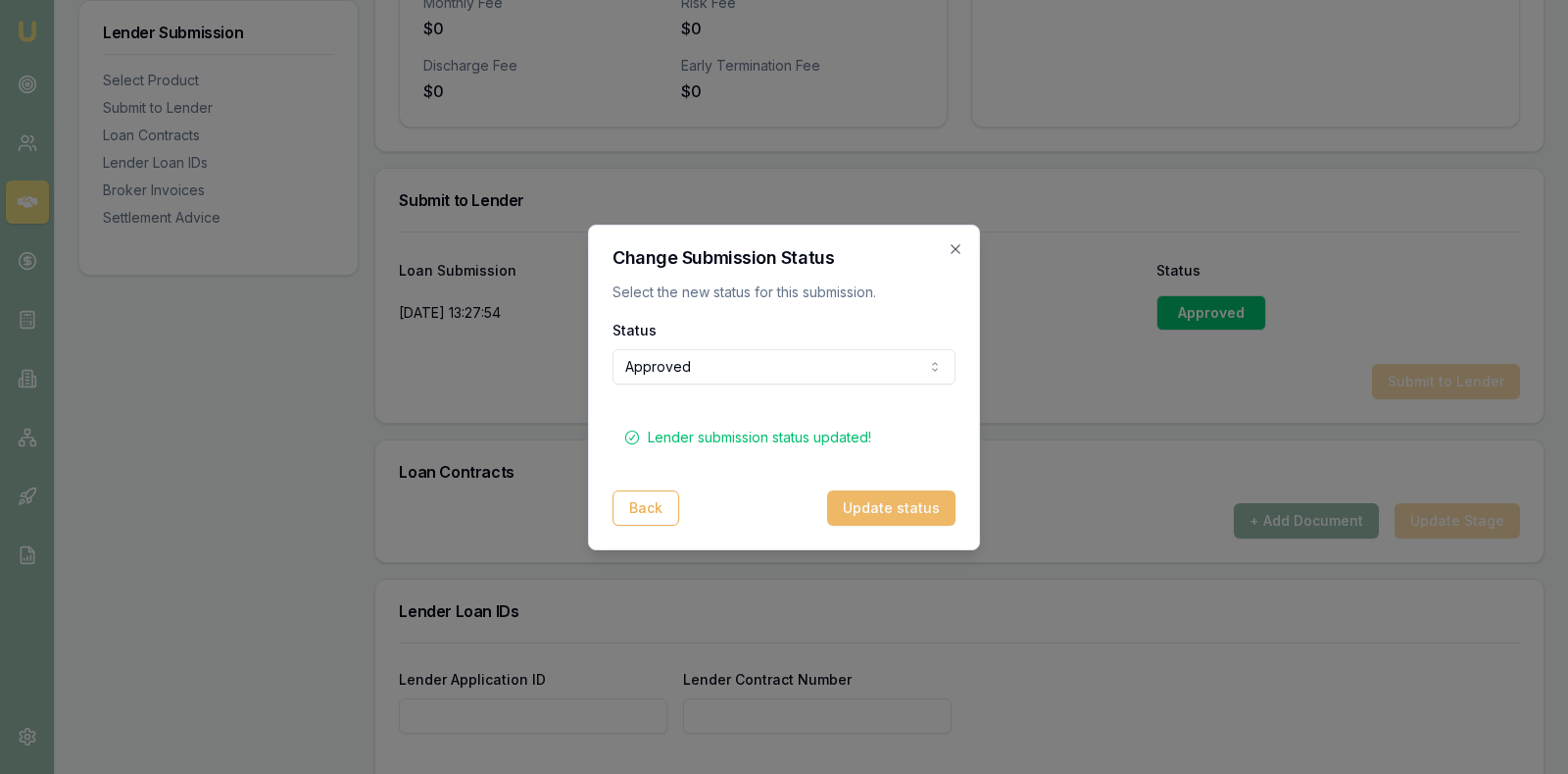
click at [901, 500] on button "Update status" at bounding box center [891, 507] width 128 height 35
click at [953, 243] on icon "button" at bounding box center [956, 249] width 16 height 16
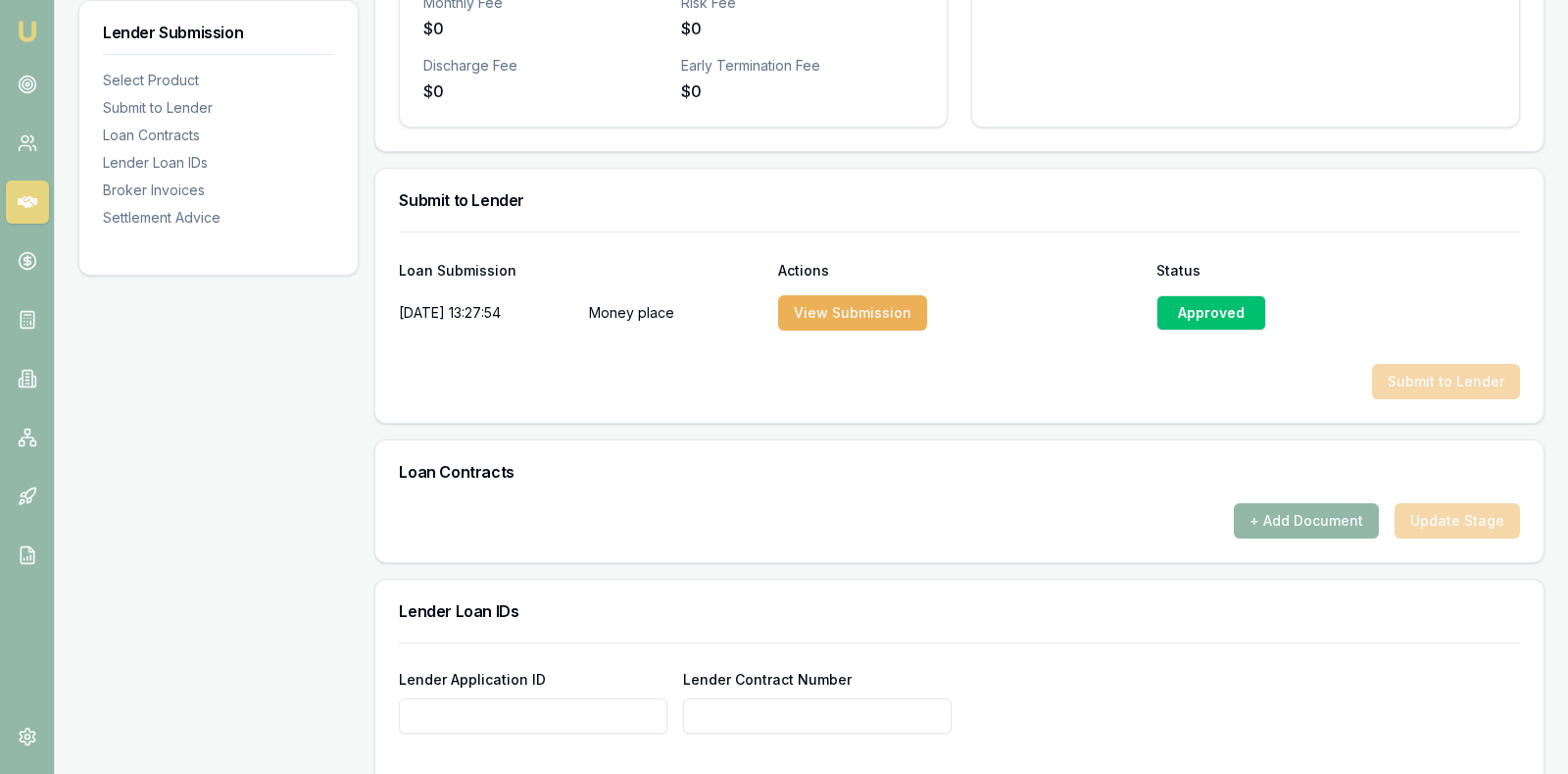
click at [21, 194] on icon at bounding box center [28, 202] width 20 height 20
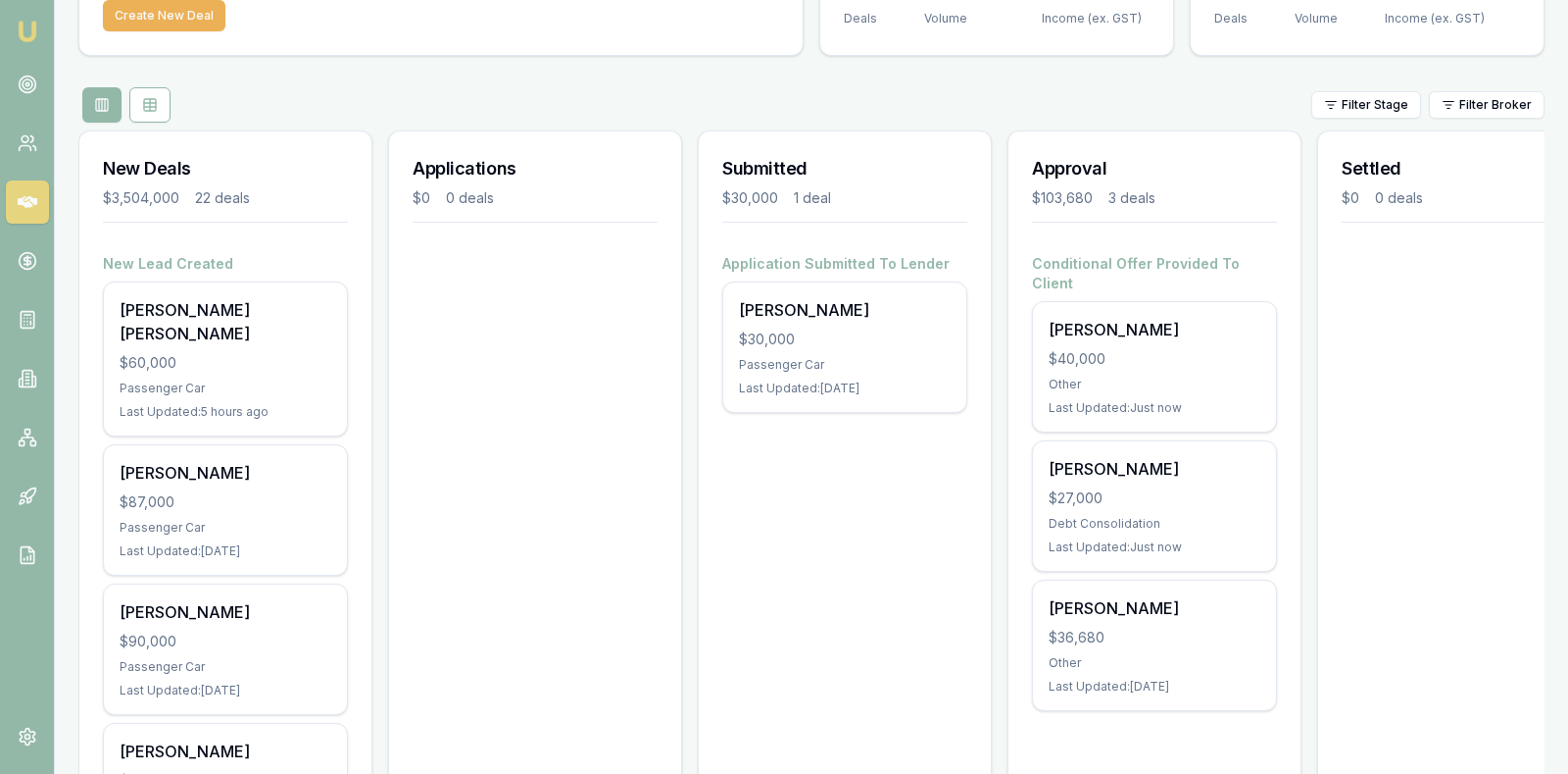
scroll to position [196, 0]
